Goal: Transaction & Acquisition: Download file/media

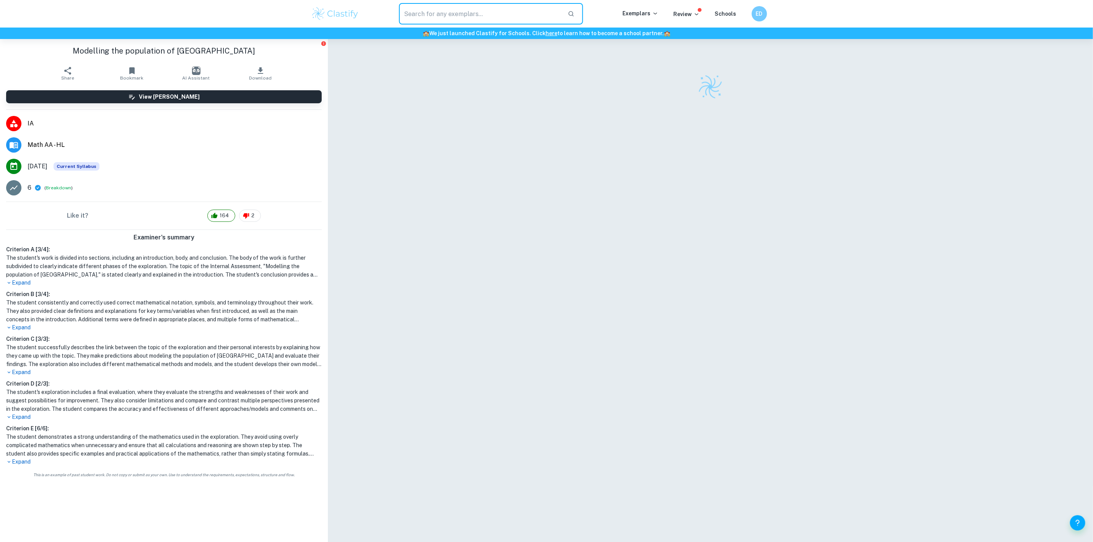
click at [497, 8] on input "text" at bounding box center [480, 13] width 163 height 21
checkbox input "true"
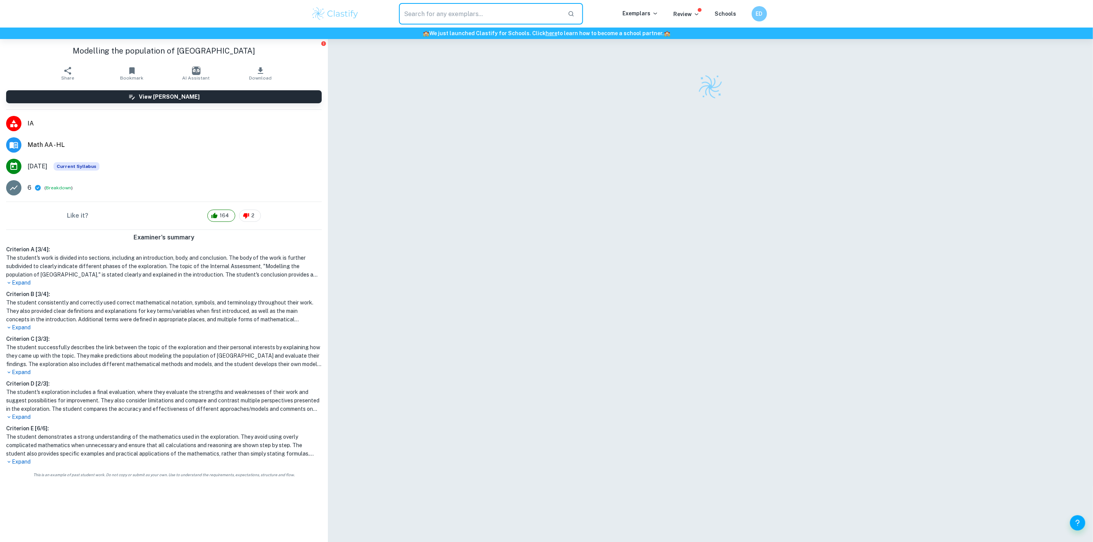
checkbox input "true"
click at [401, 20] on input "text" at bounding box center [480, 13] width 163 height 21
click at [422, 15] on input "text" at bounding box center [480, 13] width 163 height 21
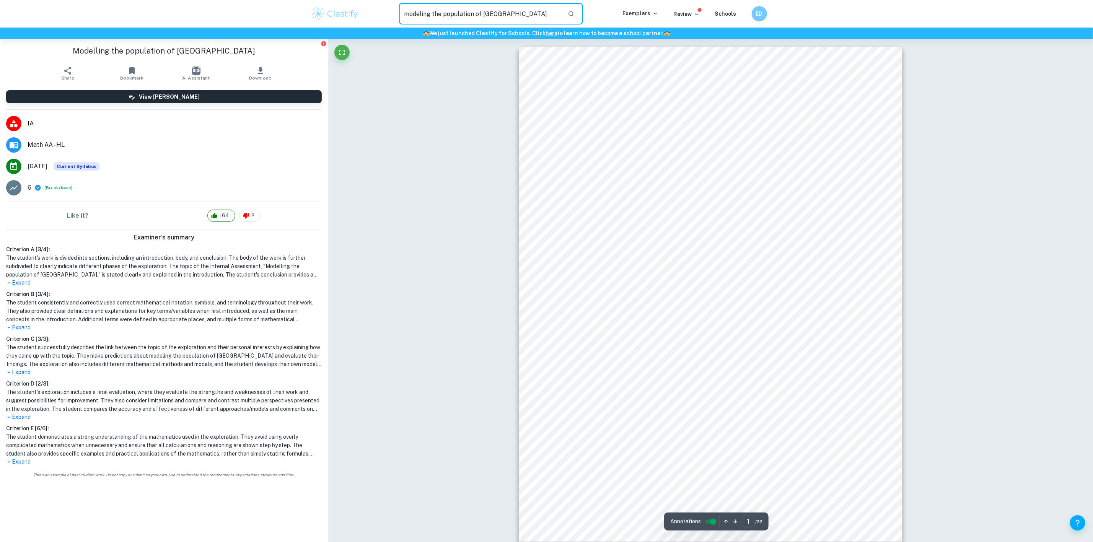
type input "modeling the population of [GEOGRAPHIC_DATA]"
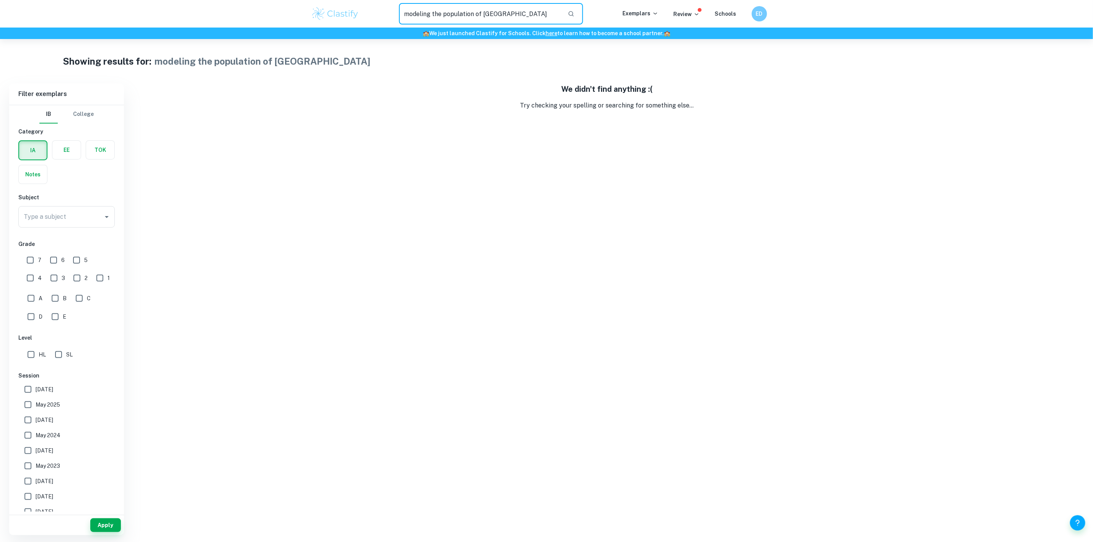
click at [509, 10] on input "modeling the population of [GEOGRAPHIC_DATA]" at bounding box center [480, 13] width 163 height 21
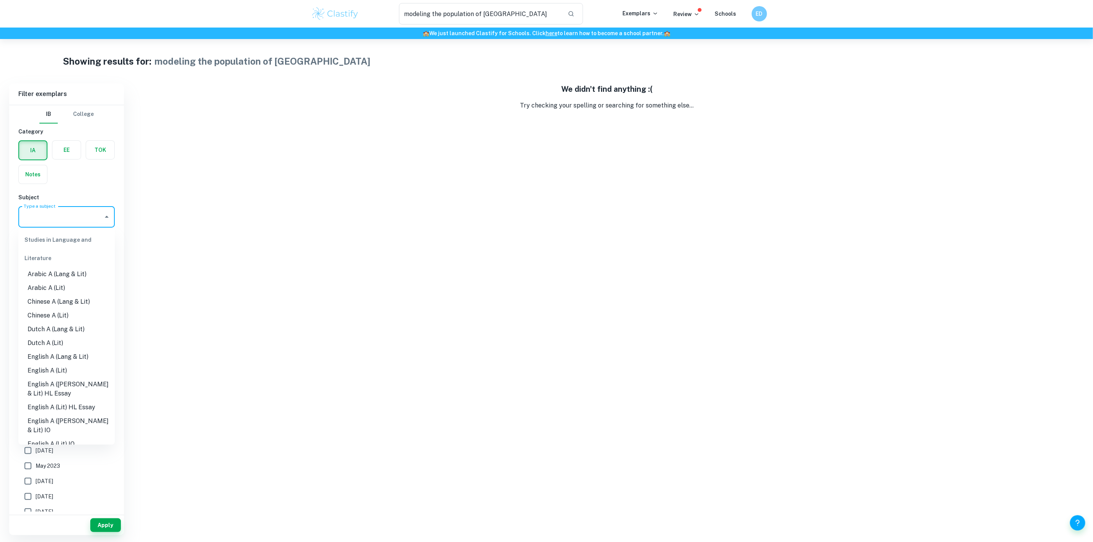
click at [77, 211] on input "Type a subject" at bounding box center [61, 217] width 78 height 15
click at [64, 276] on li "Math AA" at bounding box center [66, 270] width 96 height 14
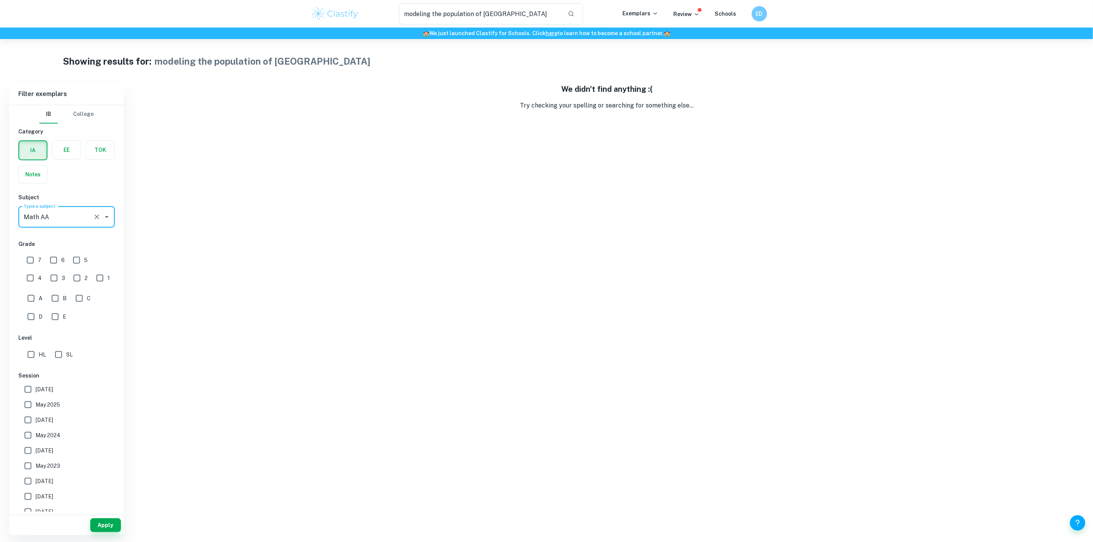
type input "Math AA"
click at [514, 11] on input "modeling the population of [GEOGRAPHIC_DATA]" at bounding box center [480, 13] width 163 height 21
click at [573, 10] on icon "button" at bounding box center [571, 13] width 7 height 7
drag, startPoint x: 496, startPoint y: 19, endPoint x: 474, endPoint y: 19, distance: 21.8
click at [474, 19] on input "modeling the population of [GEOGRAPHIC_DATA]" at bounding box center [480, 13] width 163 height 21
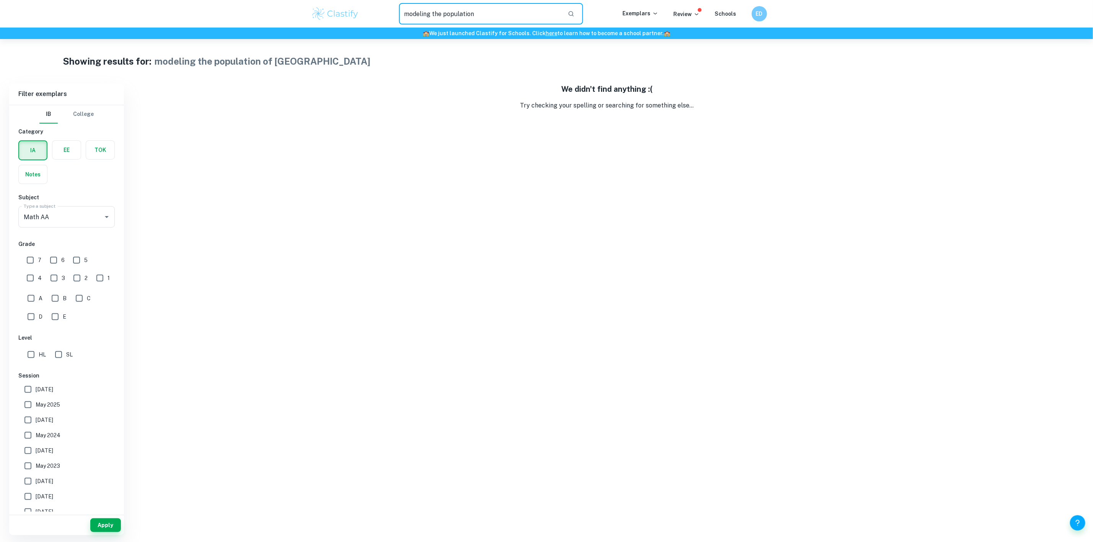
type input "modeling the population"
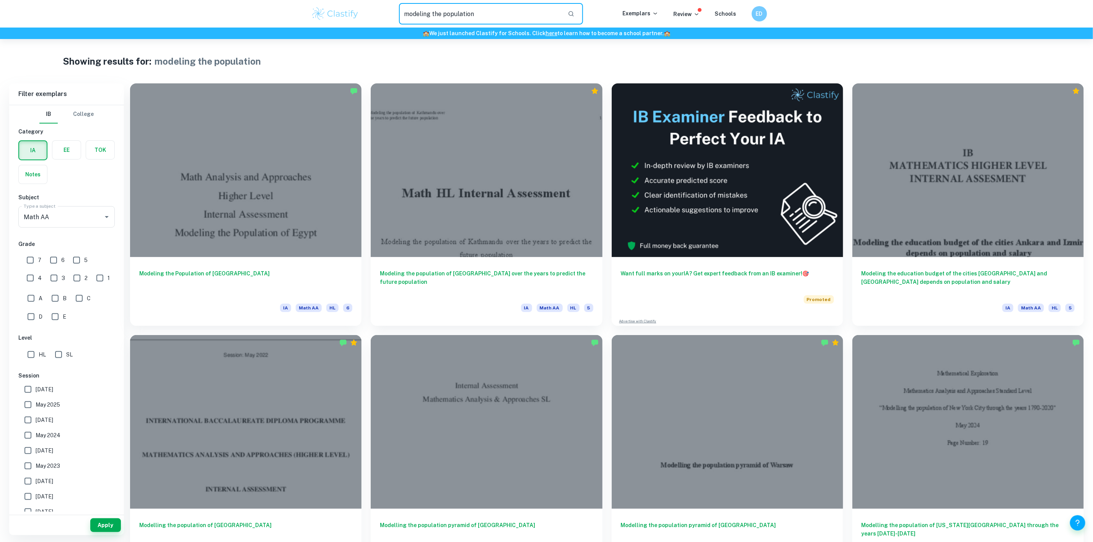
drag, startPoint x: 475, startPoint y: 10, endPoint x: 287, endPoint y: 40, distance: 190.6
click at [287, 40] on div "modeling the population ​ Exemplars Review Schools ED 🏫 We just launched Clasti…" at bounding box center [546, 434] width 1093 height 791
type input "population of [GEOGRAPHIC_DATA]"
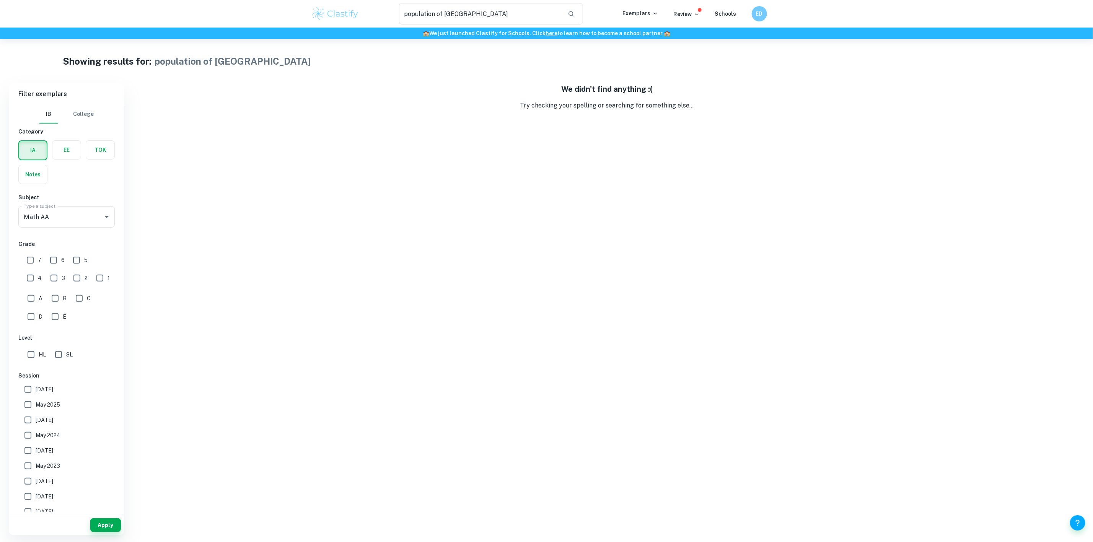
click at [83, 186] on div "IB College Category IA EE TOK Notes Subject Type a subject Math AA Type a subje…" at bounding box center [66, 327] width 115 height 445
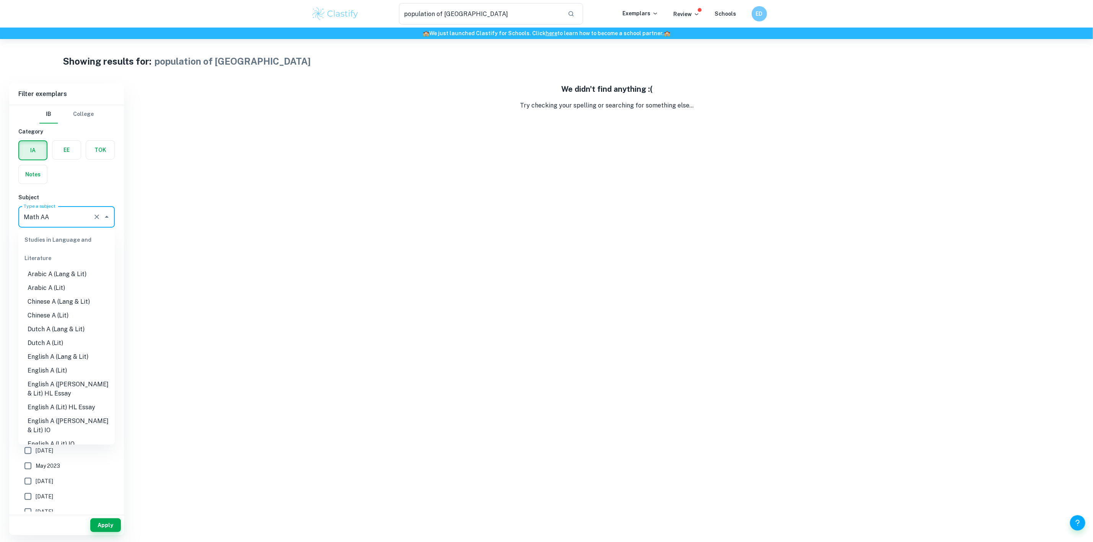
click at [67, 218] on input "Math AA" at bounding box center [56, 217] width 68 height 15
click at [53, 422] on li "Maths" at bounding box center [66, 416] width 96 height 14
type input "Maths"
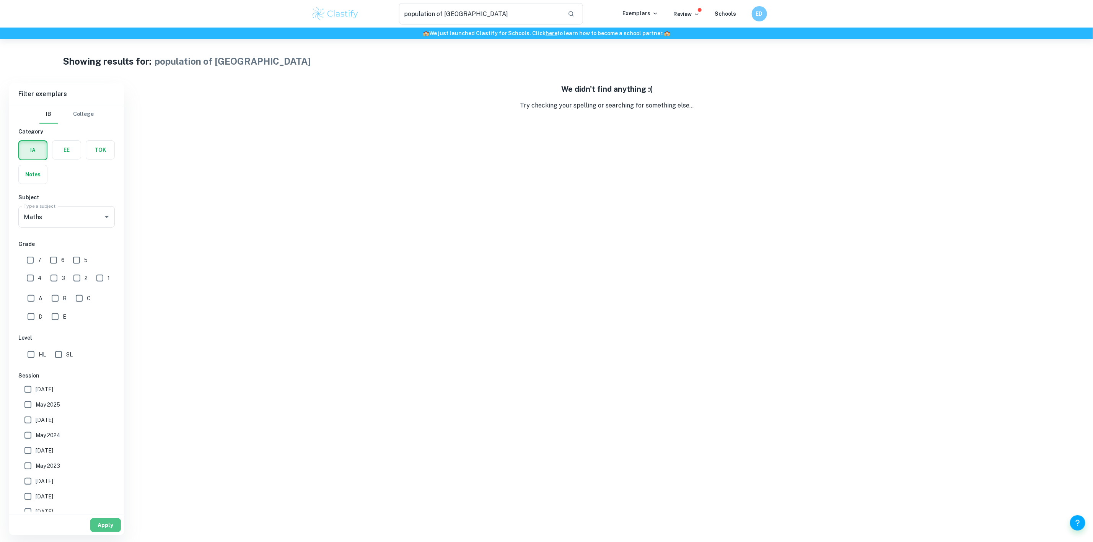
click at [109, 521] on button "Apply" at bounding box center [105, 526] width 31 height 14
click at [486, 10] on input "population of [GEOGRAPHIC_DATA]" at bounding box center [480, 13] width 163 height 21
drag, startPoint x: 486, startPoint y: 10, endPoint x: 289, endPoint y: 30, distance: 197.7
click at [289, 30] on header "population of india ​ Exemplars Review Schools ED 🏫 We just launched Clastify f…" at bounding box center [546, 19] width 1093 height 39
type input "india"
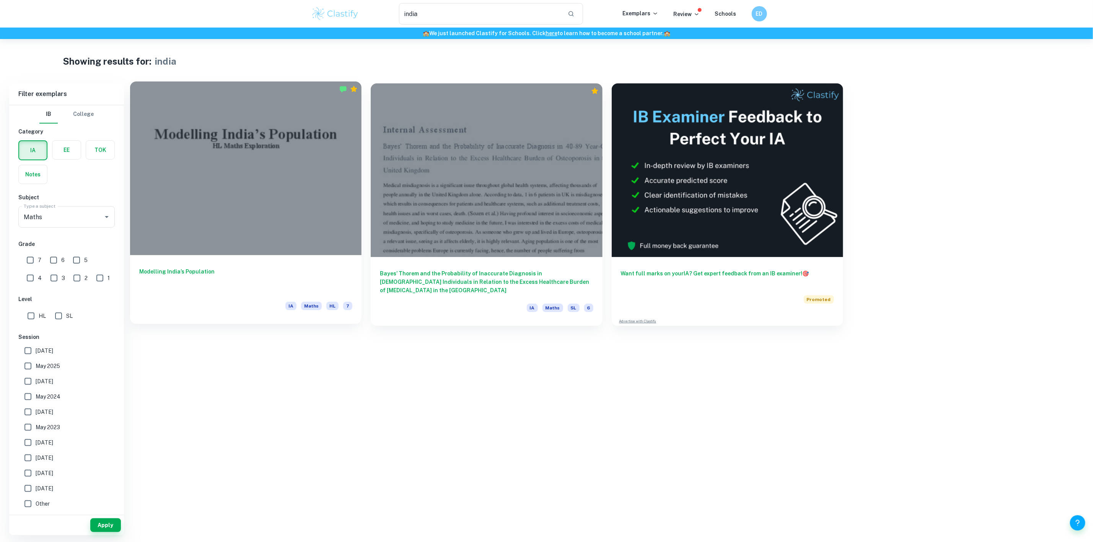
click at [235, 220] on div at bounding box center [246, 169] width 232 height 174
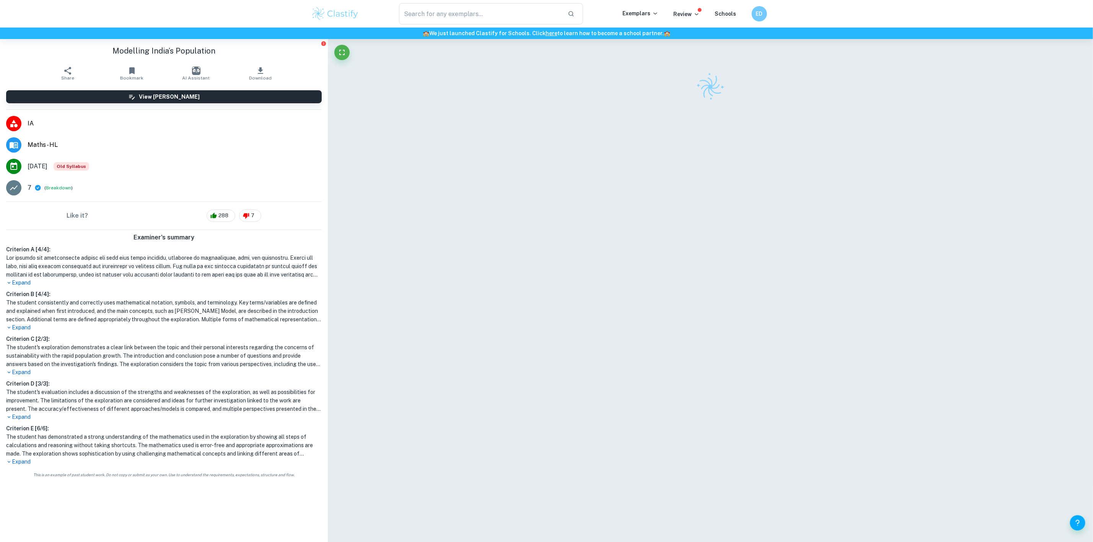
click at [52, 139] on li "Maths - HL" at bounding box center [164, 144] width 328 height 21
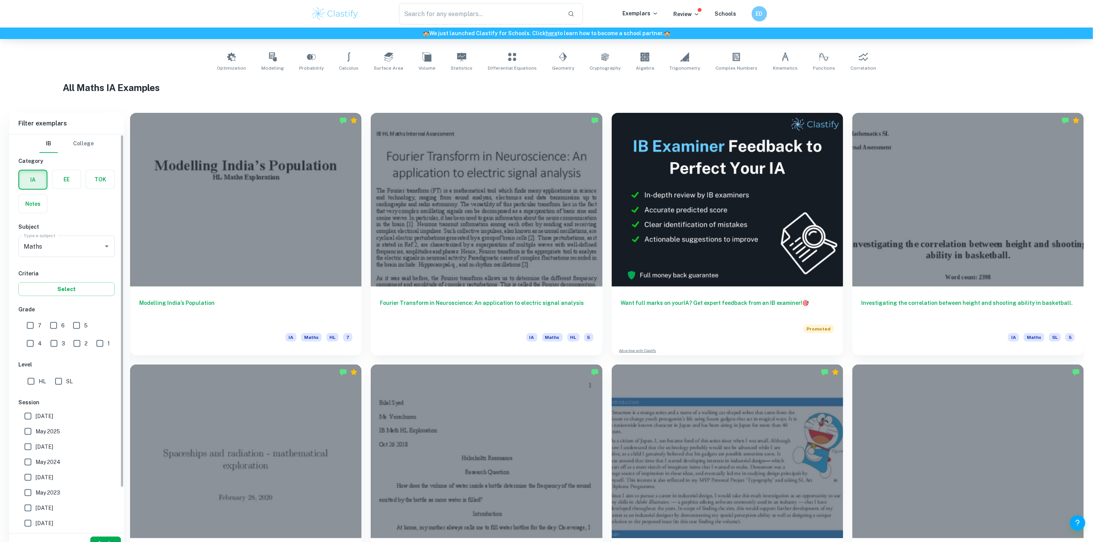
scroll to position [172, 0]
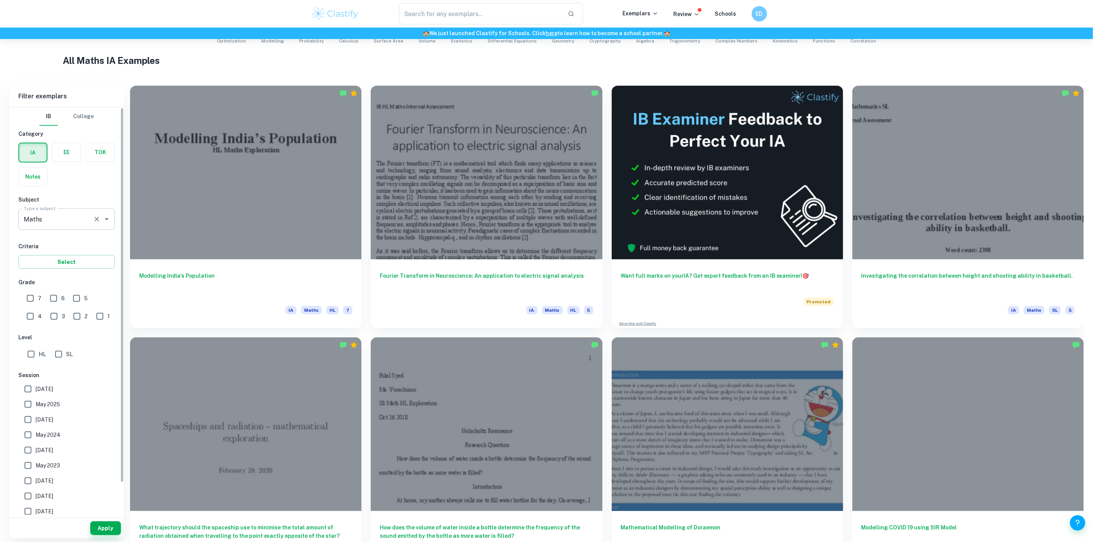
click at [62, 215] on input "Maths" at bounding box center [56, 219] width 68 height 15
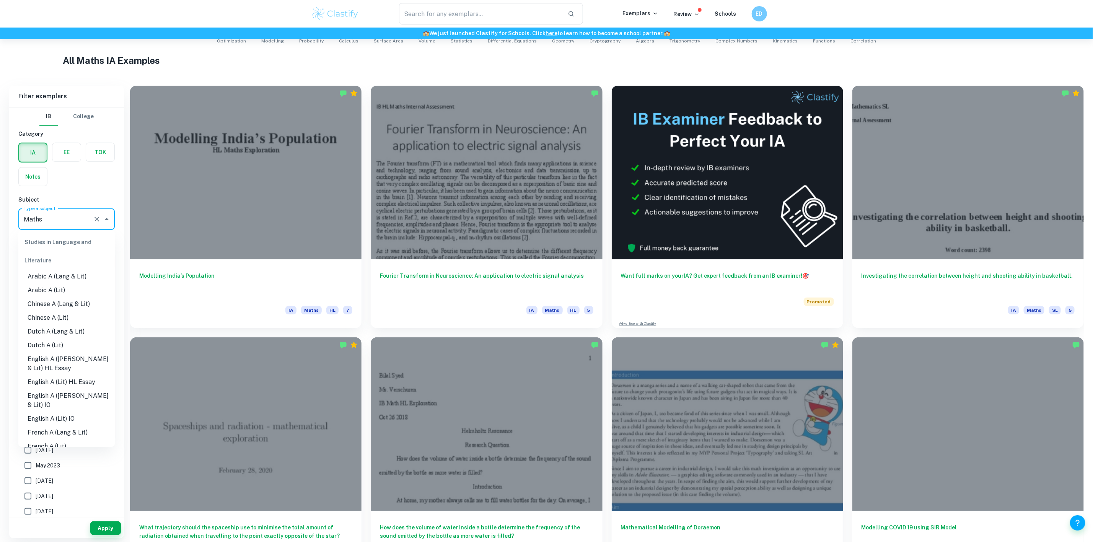
scroll to position [874, 0]
click at [70, 220] on input "Maths" at bounding box center [56, 219] width 68 height 15
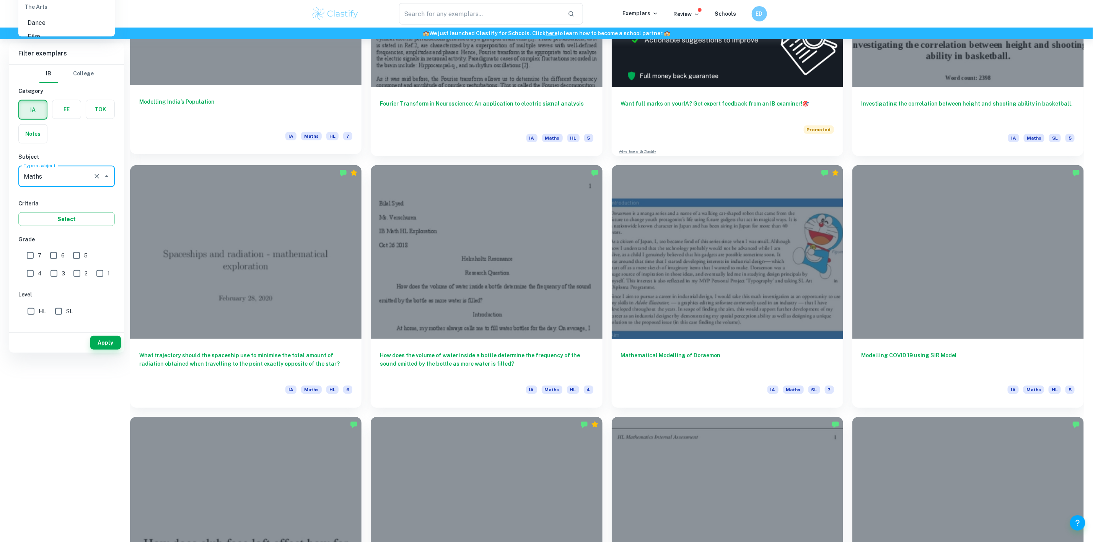
scroll to position [0, 0]
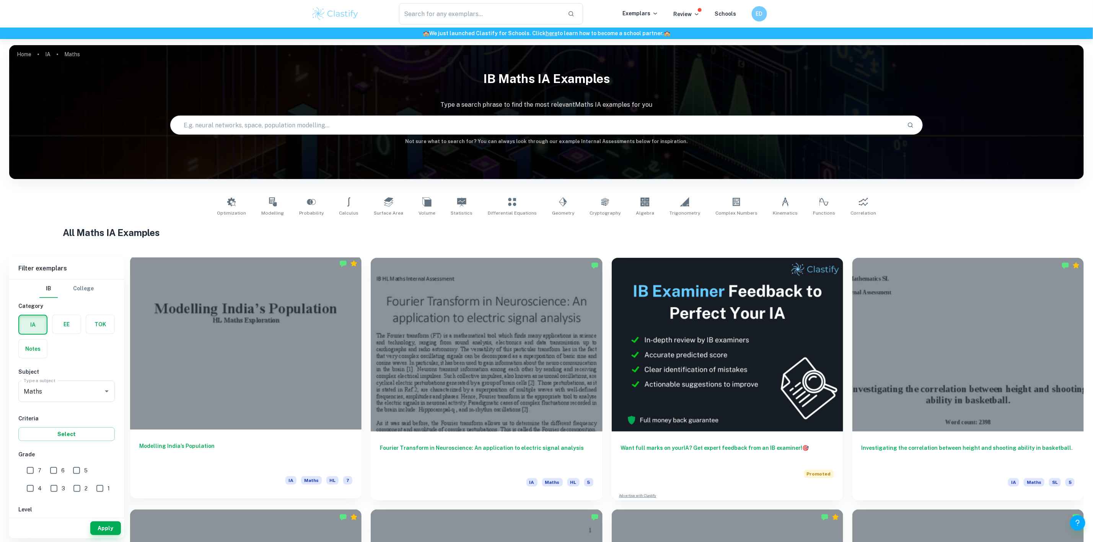
click at [263, 340] on div at bounding box center [246, 343] width 232 height 174
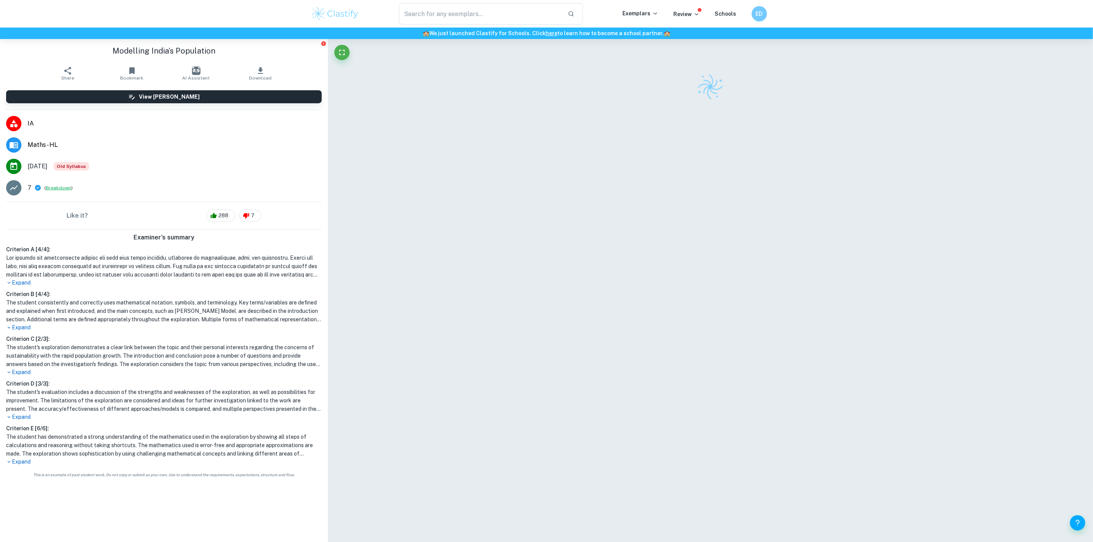
click at [58, 188] on button "Breakdown" at bounding box center [58, 187] width 25 height 7
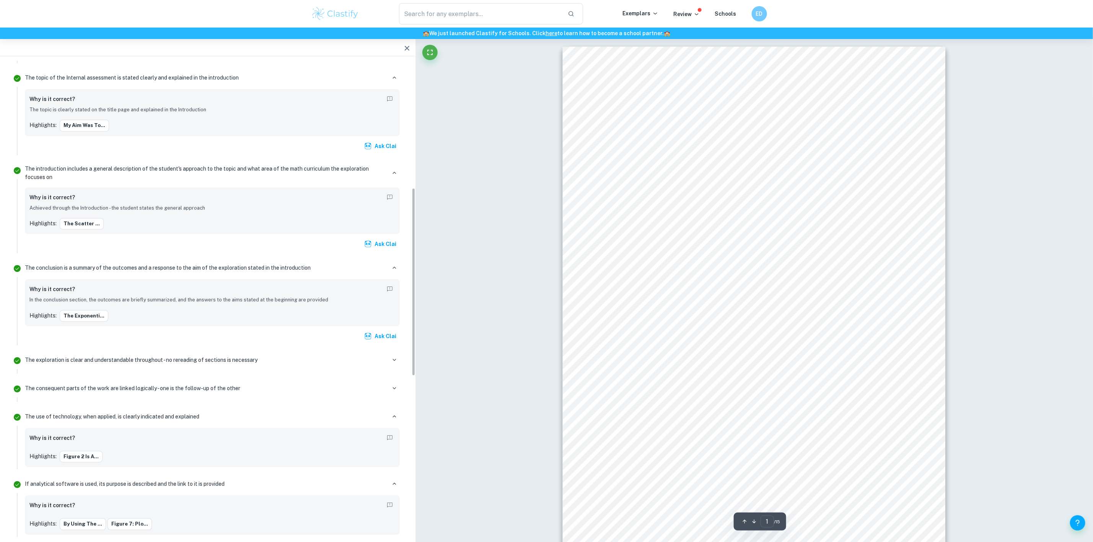
scroll to position [344, 0]
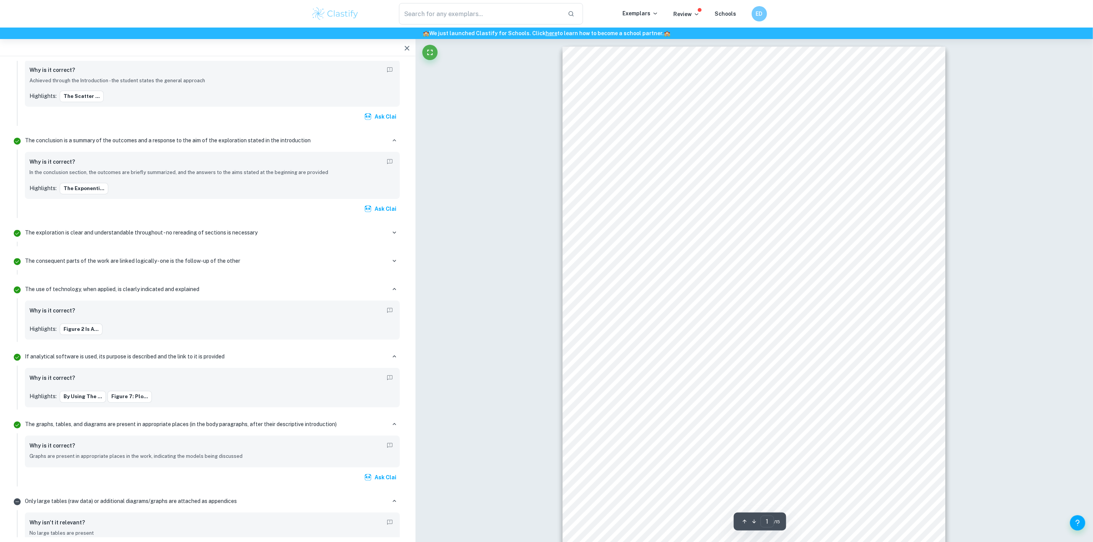
click at [406, 42] on button "button" at bounding box center [407, 48] width 15 height 15
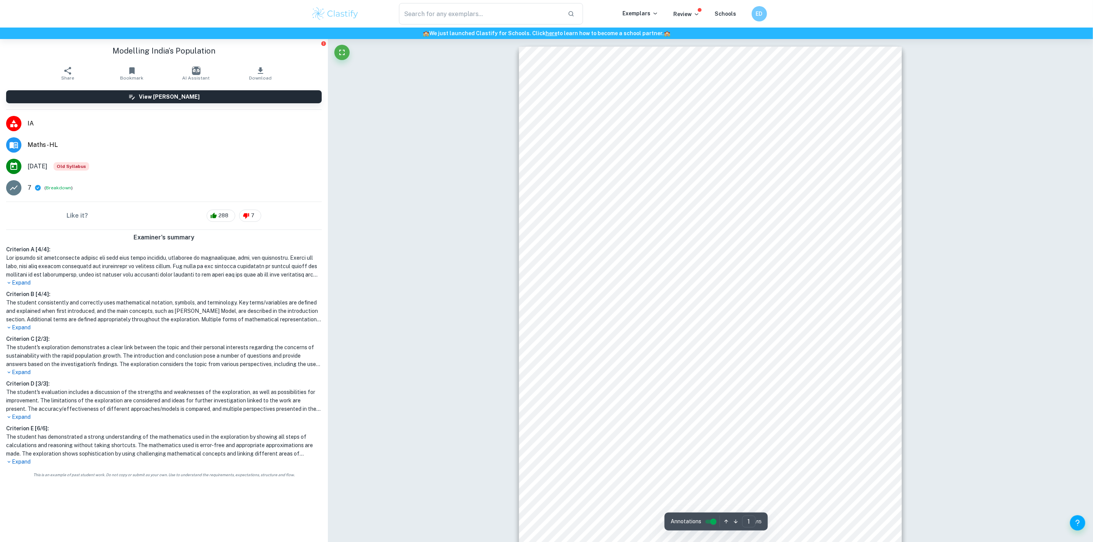
click at [89, 163] on span "Old Syllabus" at bounding box center [72, 166] width 36 height 8
click at [89, 169] on span "Old Syllabus" at bounding box center [72, 166] width 36 height 8
click at [46, 169] on span "[DATE]" at bounding box center [38, 166] width 20 height 9
click at [130, 160] on li "November 2020 Old Syllabus" at bounding box center [164, 166] width 328 height 21
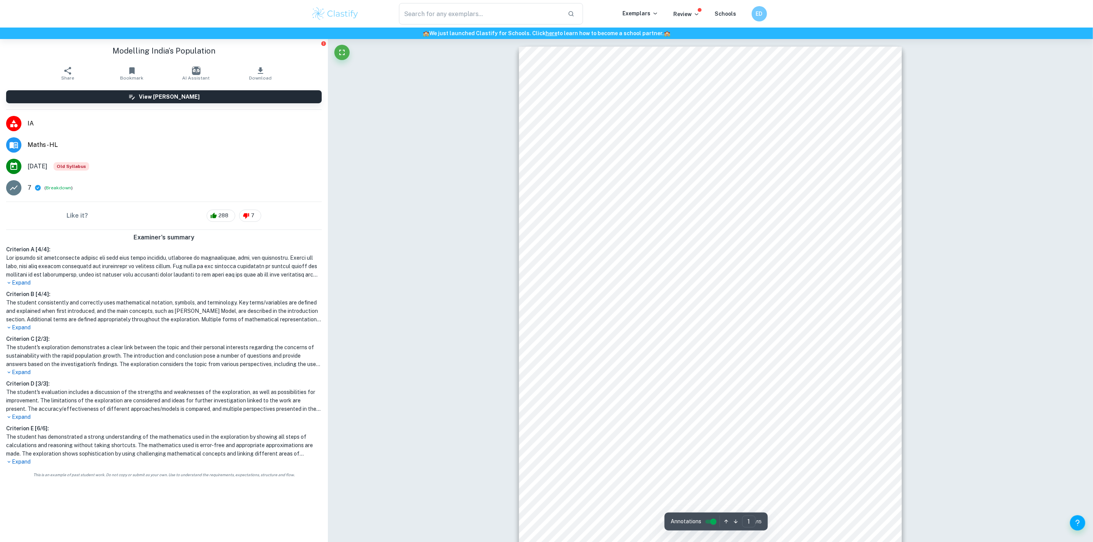
click at [604, 277] on div "Modelling India’s Population HL Maths Exploration" at bounding box center [710, 317] width 383 height 541
click at [266, 67] on button "Download" at bounding box center [260, 73] width 64 height 21
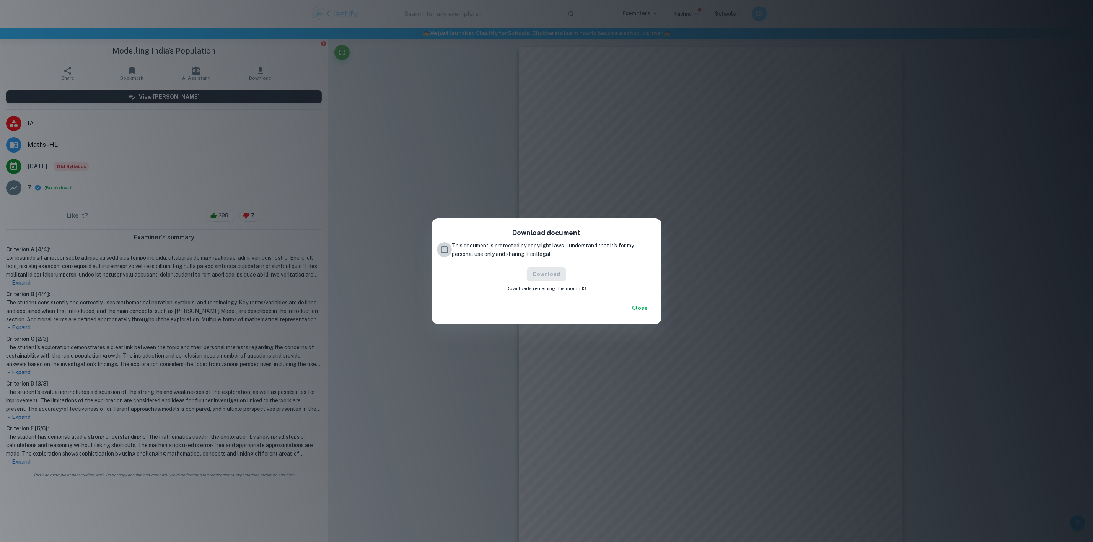
click at [450, 248] on input "This document is protected by copyright laws. I understand that it's for my per…" at bounding box center [444, 249] width 15 height 15
checkbox input "true"
drag, startPoint x: 581, startPoint y: 287, endPoint x: 587, endPoint y: 289, distance: 5.6
click at [587, 289] on div "Download Downloads remaining this month: 13" at bounding box center [546, 279] width 211 height 24
click at [585, 293] on div "Download document This document is protected by copyright laws. I understand th…" at bounding box center [547, 260] width 230 height 83
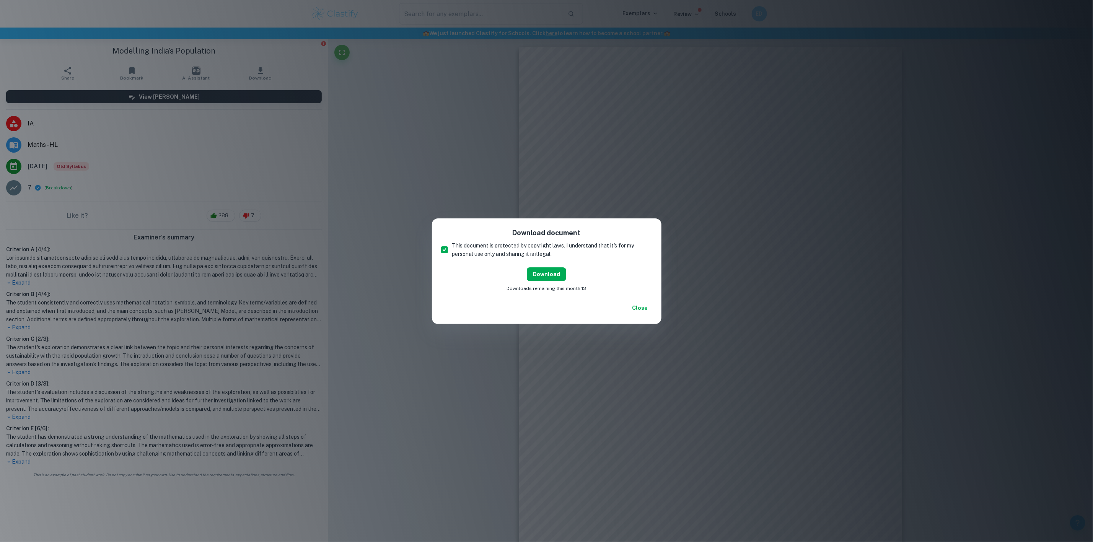
click at [554, 277] on button "Download" at bounding box center [546, 274] width 39 height 14
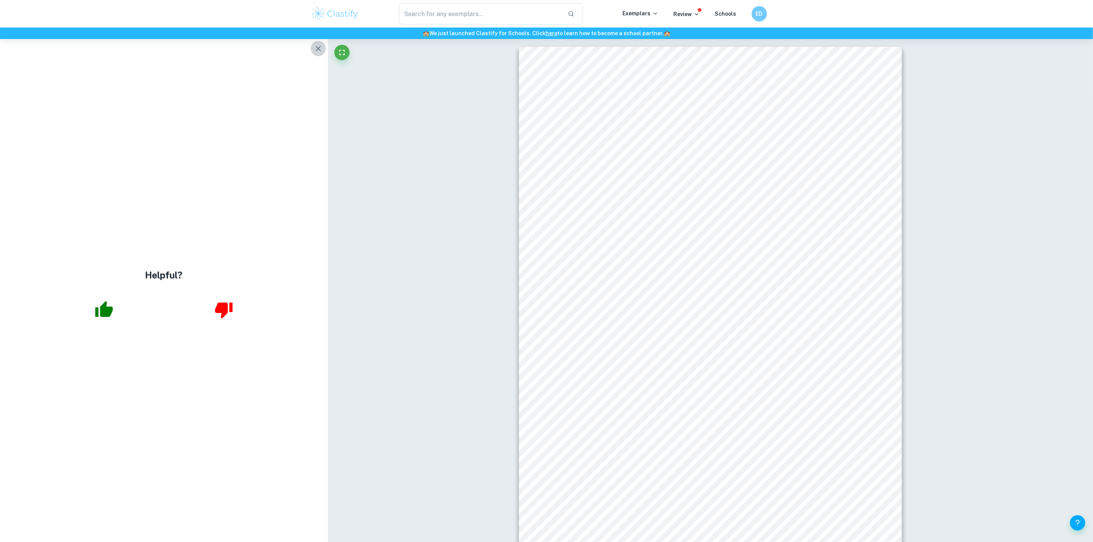
click at [316, 53] on icon "button" at bounding box center [318, 48] width 9 height 9
